Goal: Task Accomplishment & Management: Use online tool/utility

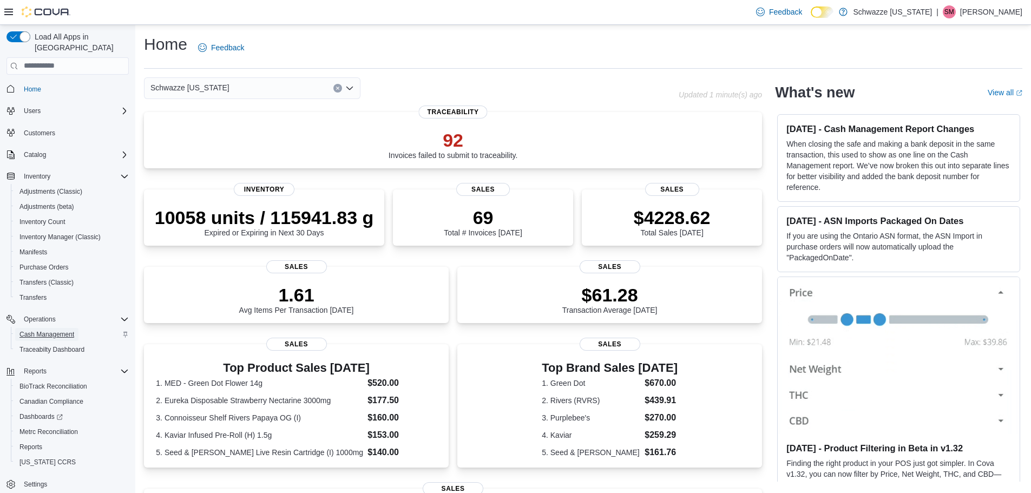
click at [53, 330] on span "Cash Management" at bounding box center [46, 334] width 55 height 9
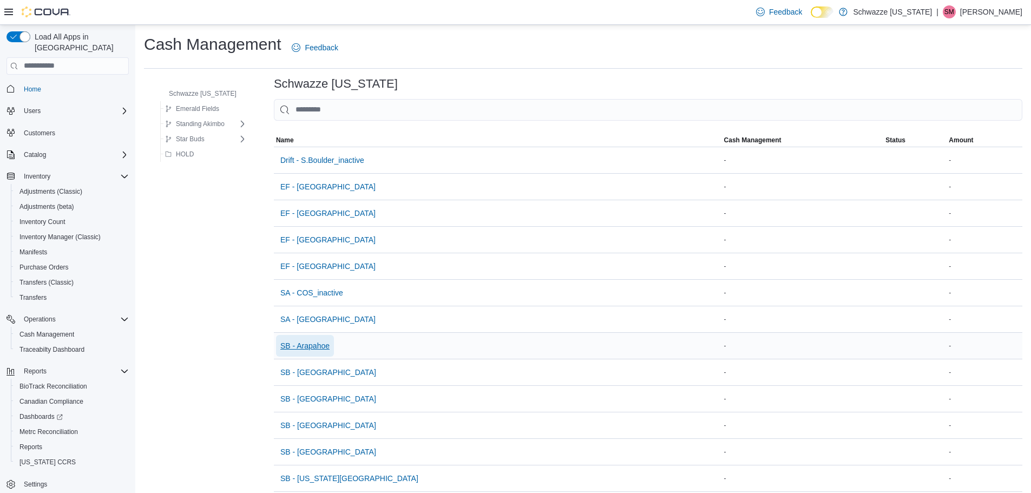
click at [313, 350] on span "SB - Arapahoe" at bounding box center [304, 345] width 49 height 11
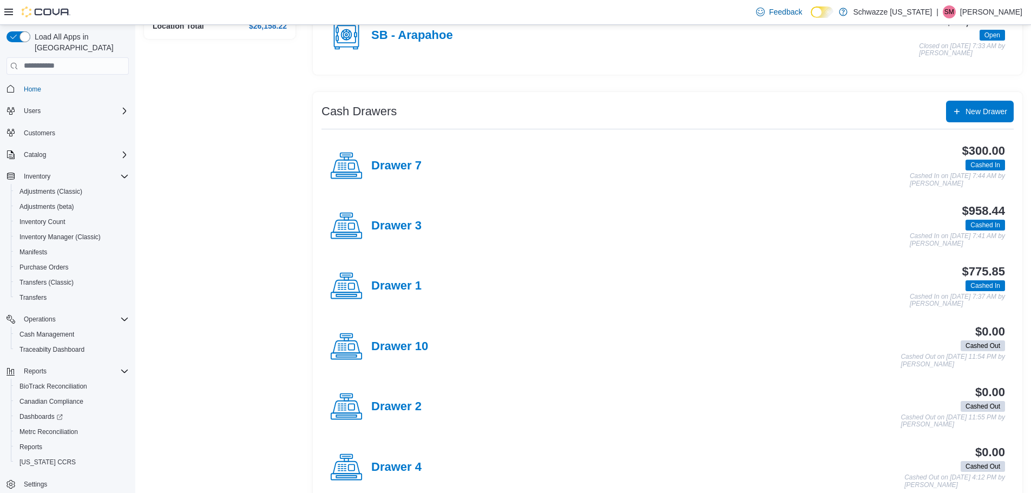
scroll to position [162, 0]
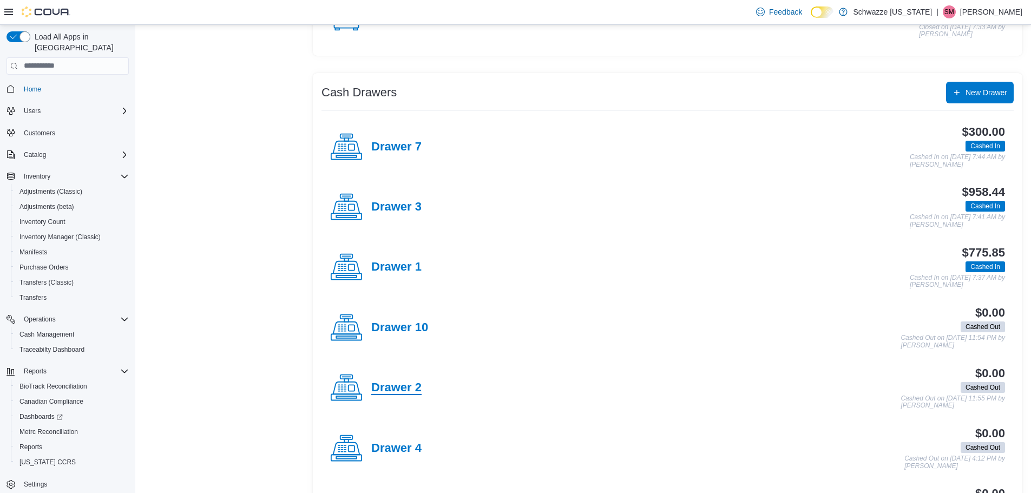
click at [410, 392] on h4 "Drawer 2" at bounding box center [396, 388] width 50 height 14
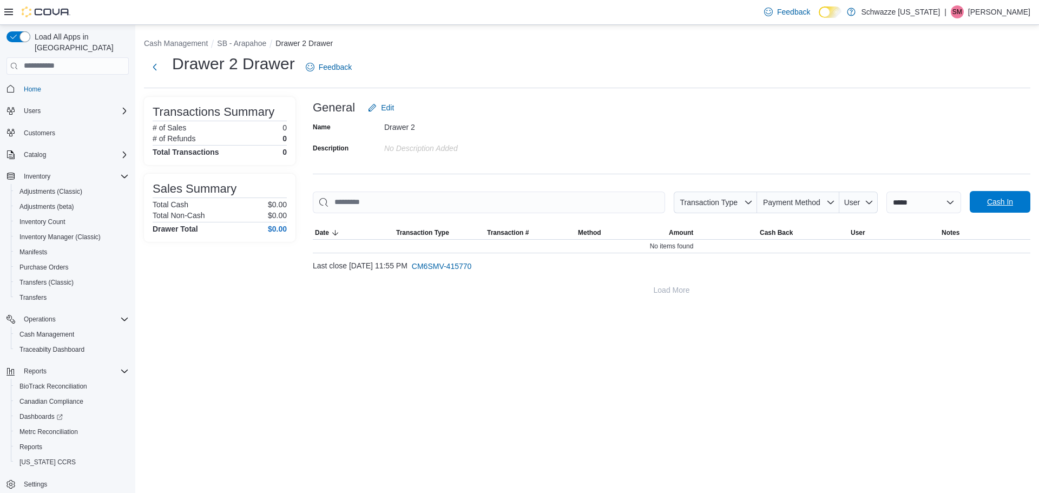
click at [992, 205] on span "Cash In" at bounding box center [1000, 201] width 26 height 11
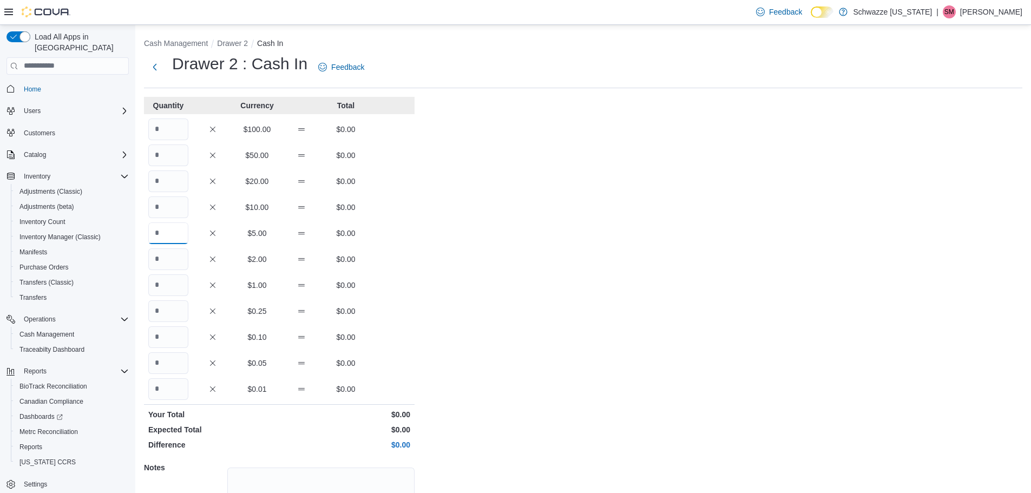
click at [170, 233] on input "Quantity" at bounding box center [168, 233] width 40 height 22
type input "**"
click at [173, 282] on input "Quantity" at bounding box center [168, 285] width 40 height 22
type input "***"
click at [164, 390] on input "Quantity" at bounding box center [168, 389] width 40 height 22
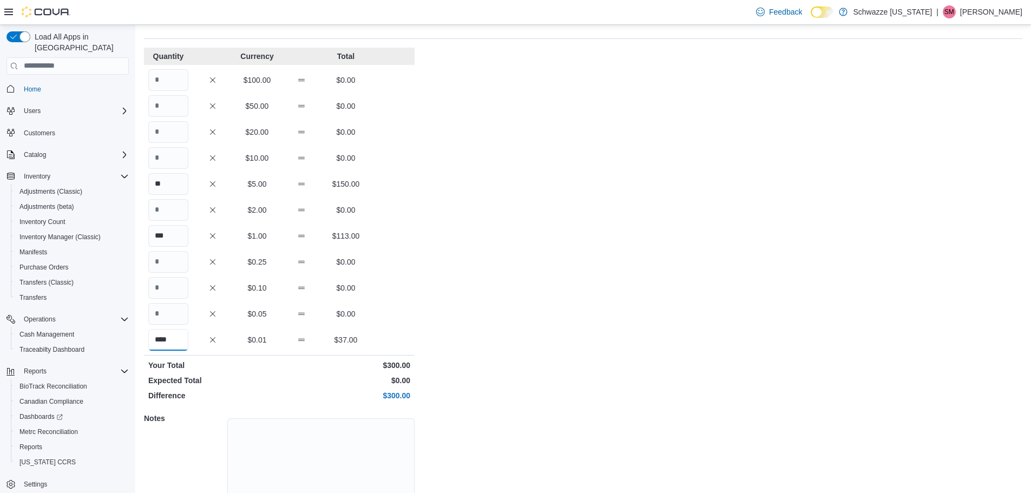
scroll to position [96, 0]
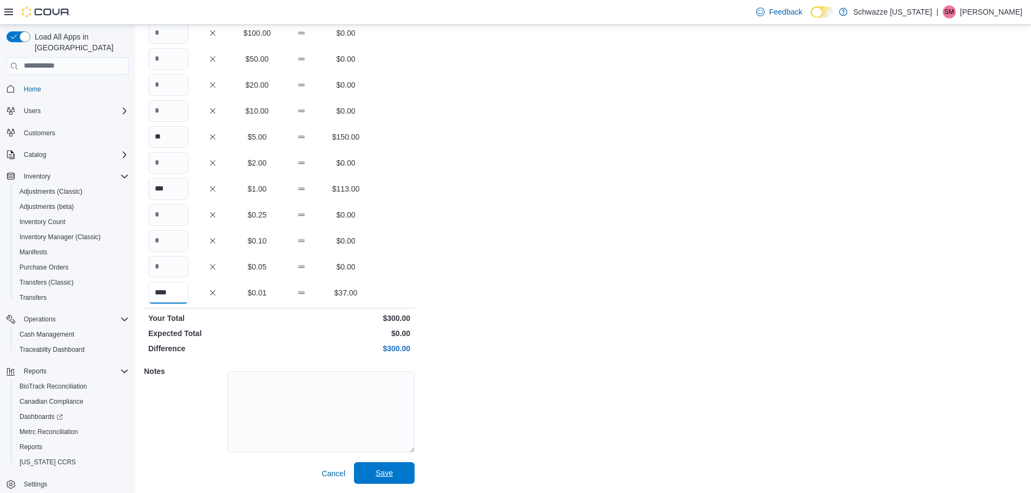
type input "****"
click at [402, 472] on span "Save" at bounding box center [384, 473] width 48 height 22
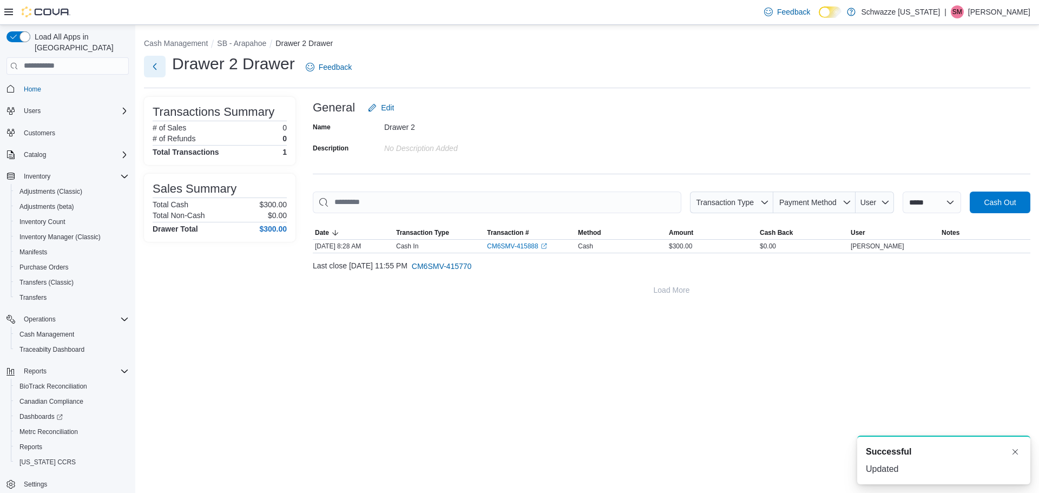
click at [157, 68] on button "Next" at bounding box center [155, 67] width 22 height 22
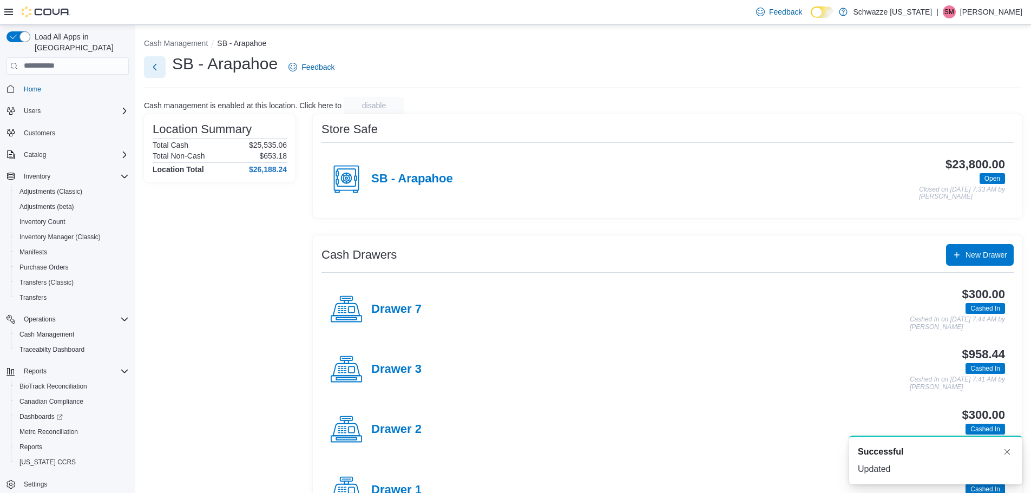
click at [157, 68] on button "Next" at bounding box center [155, 67] width 22 height 22
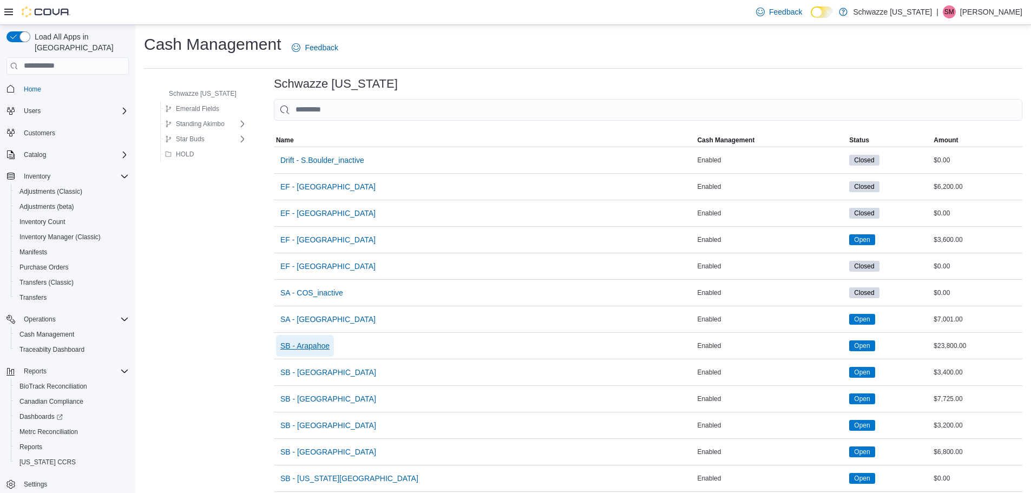
click at [311, 343] on span "SB - Arapahoe" at bounding box center [304, 345] width 49 height 11
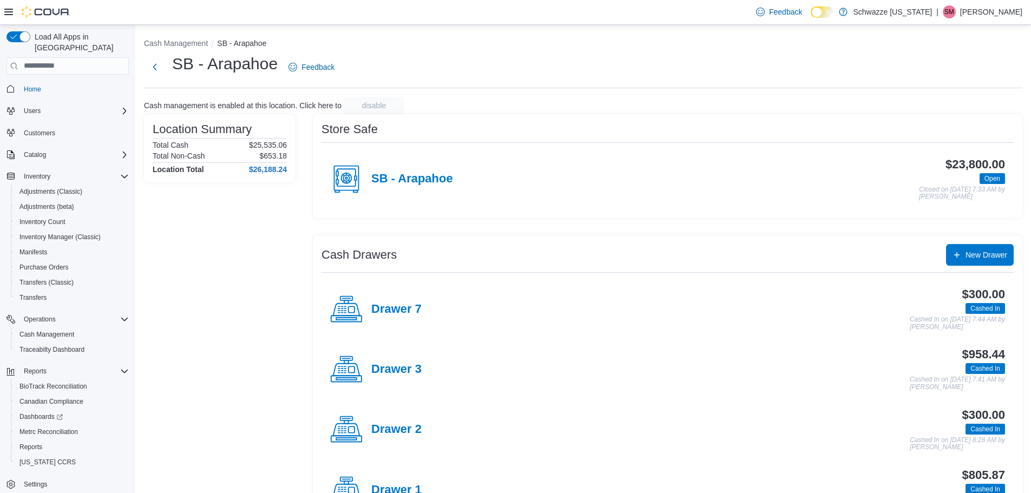
click at [1004, 9] on p "[PERSON_NAME]" at bounding box center [991, 11] width 62 height 13
click at [962, 104] on span "Sign Out" at bounding box center [952, 105] width 29 height 11
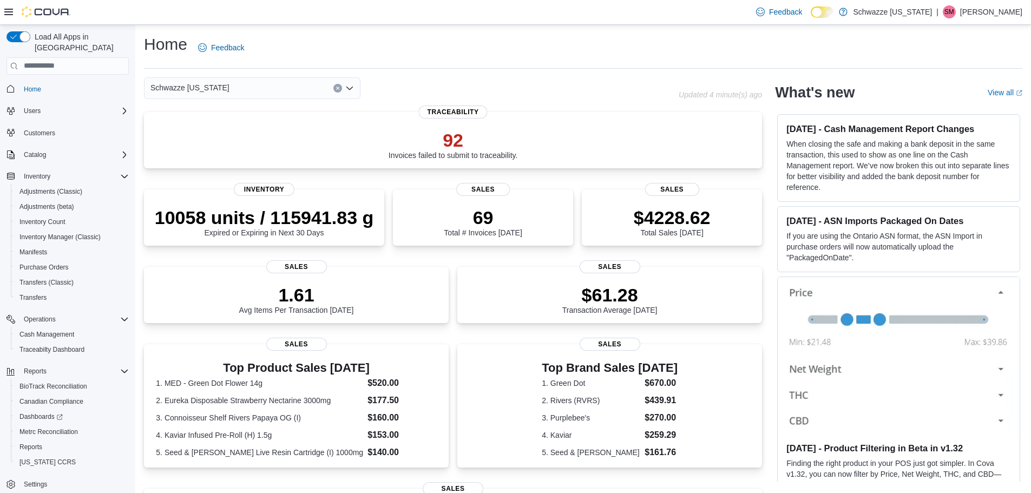
click at [1013, 12] on p "[PERSON_NAME]" at bounding box center [991, 11] width 62 height 13
click at [959, 102] on span "Sign Out" at bounding box center [952, 105] width 29 height 11
